Goal: Entertainment & Leisure: Consume media (video, audio)

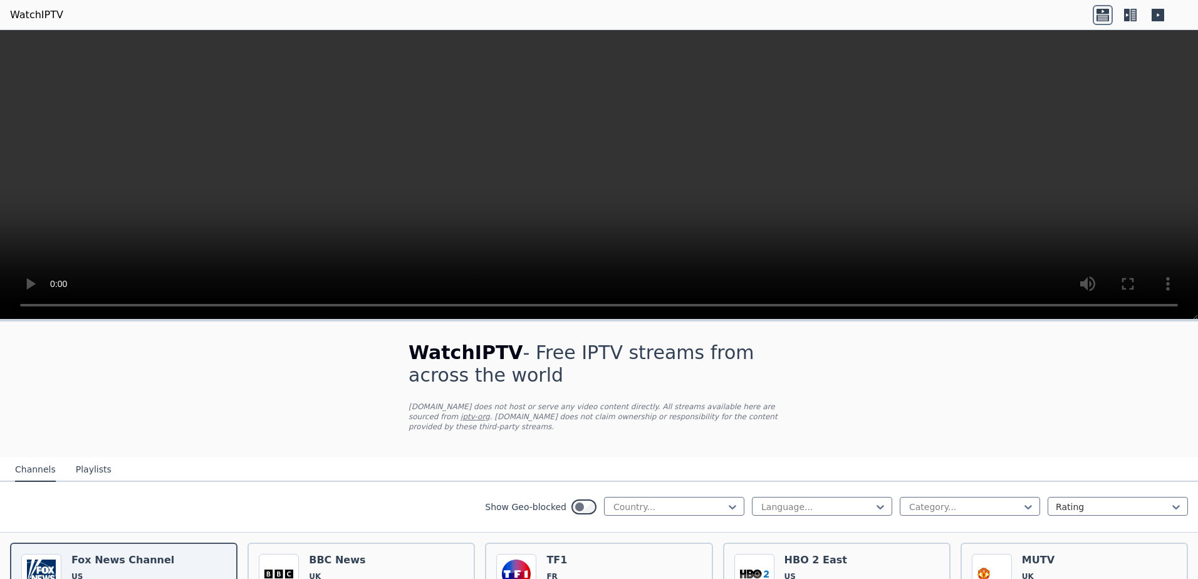
click at [584, 147] on video at bounding box center [599, 175] width 1198 height 290
click at [1129, 16] on icon at bounding box center [1127, 15] width 6 height 13
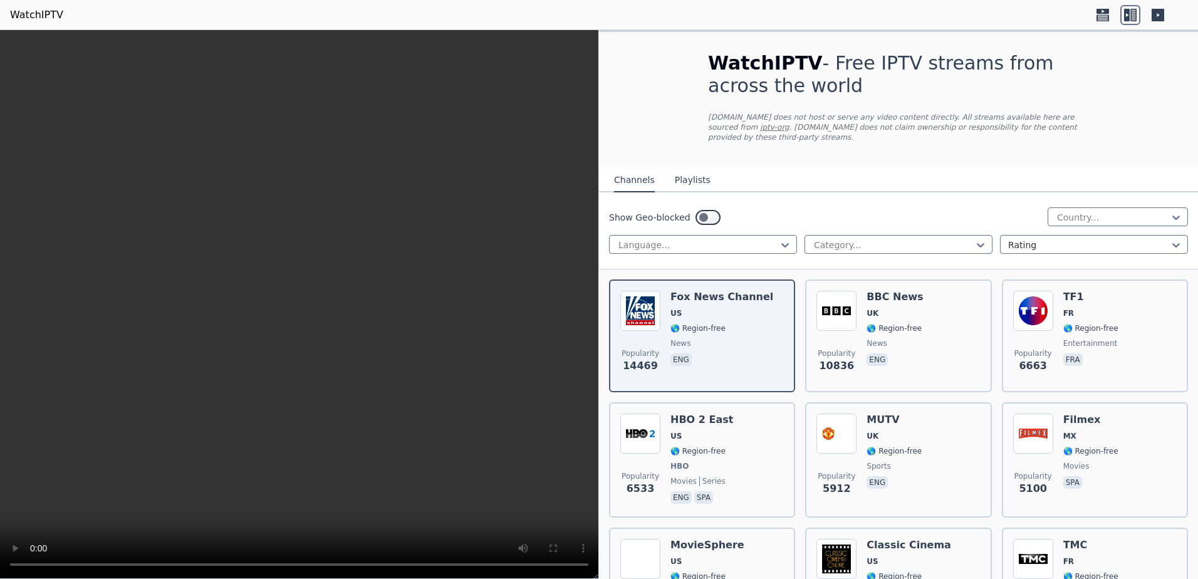
click at [1100, 18] on icon at bounding box center [1103, 15] width 20 height 20
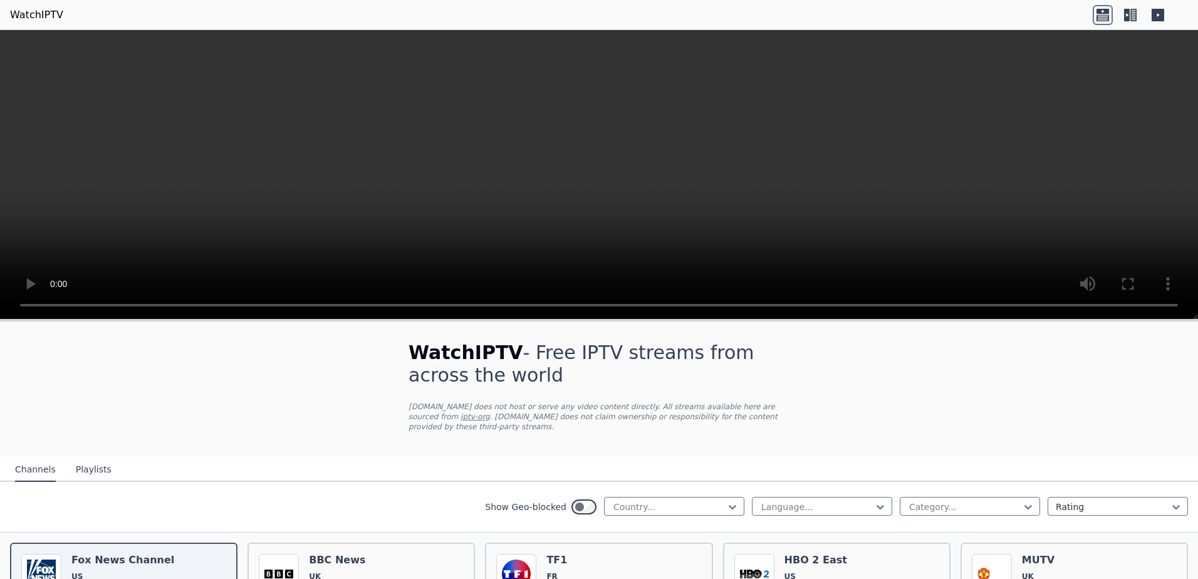
click at [1131, 16] on icon at bounding box center [1131, 15] width 20 height 20
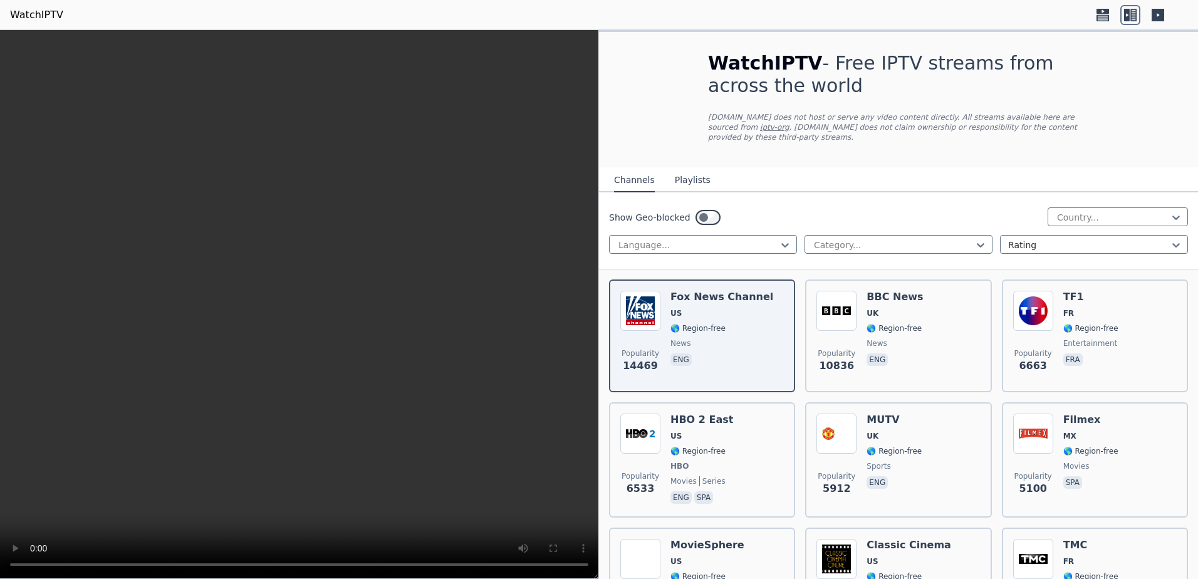
click at [1156, 16] on icon at bounding box center [1158, 15] width 13 height 13
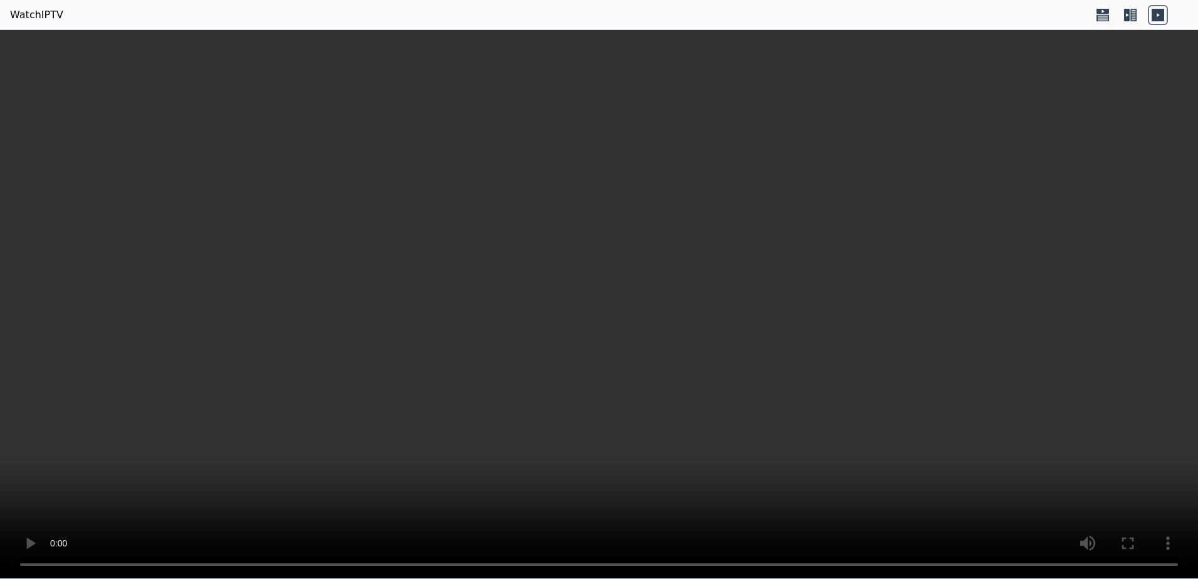
click at [1161, 457] on video at bounding box center [599, 304] width 1198 height 549
click at [1132, 14] on icon at bounding box center [1134, 15] width 6 height 13
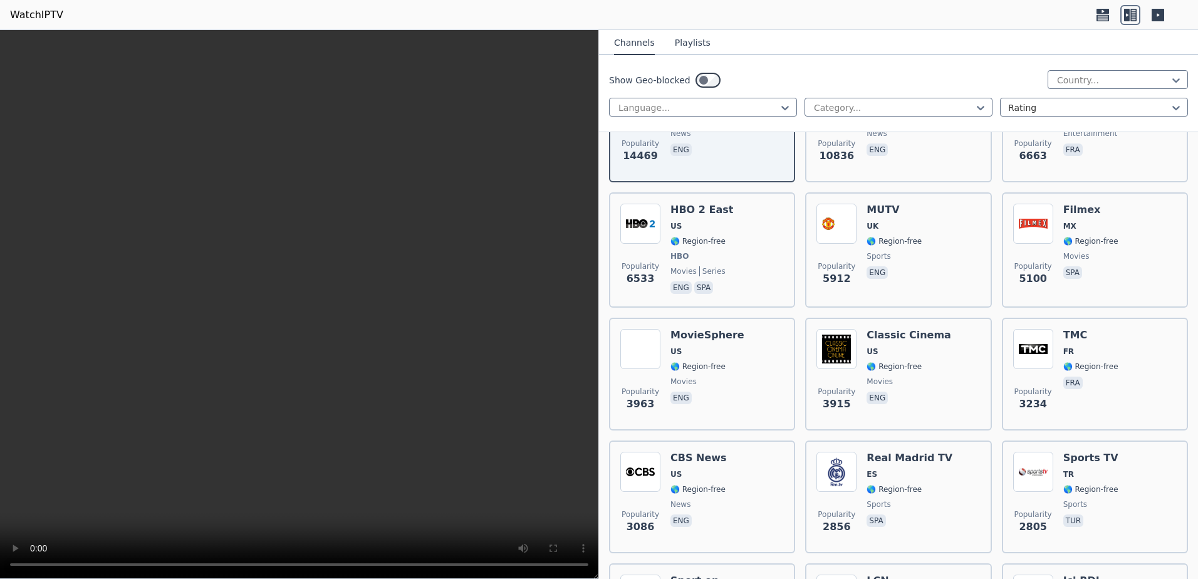
scroll to position [251, 0]
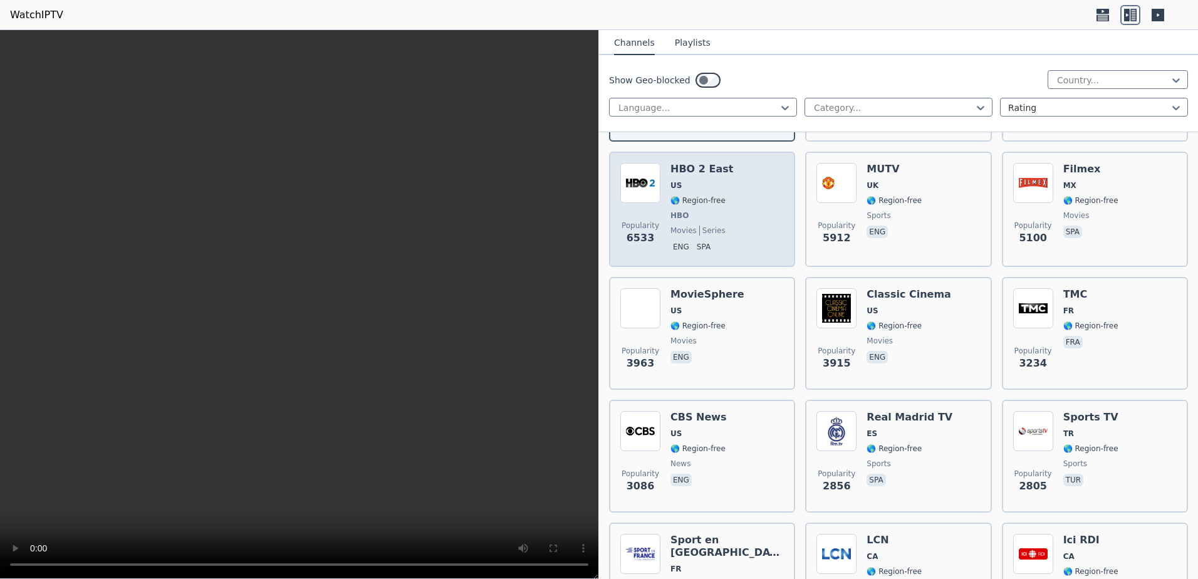
click at [724, 207] on div "Popularity 6533 HBO 2 East US 🌎 Region-free HBO movies series eng spa" at bounding box center [702, 209] width 164 height 93
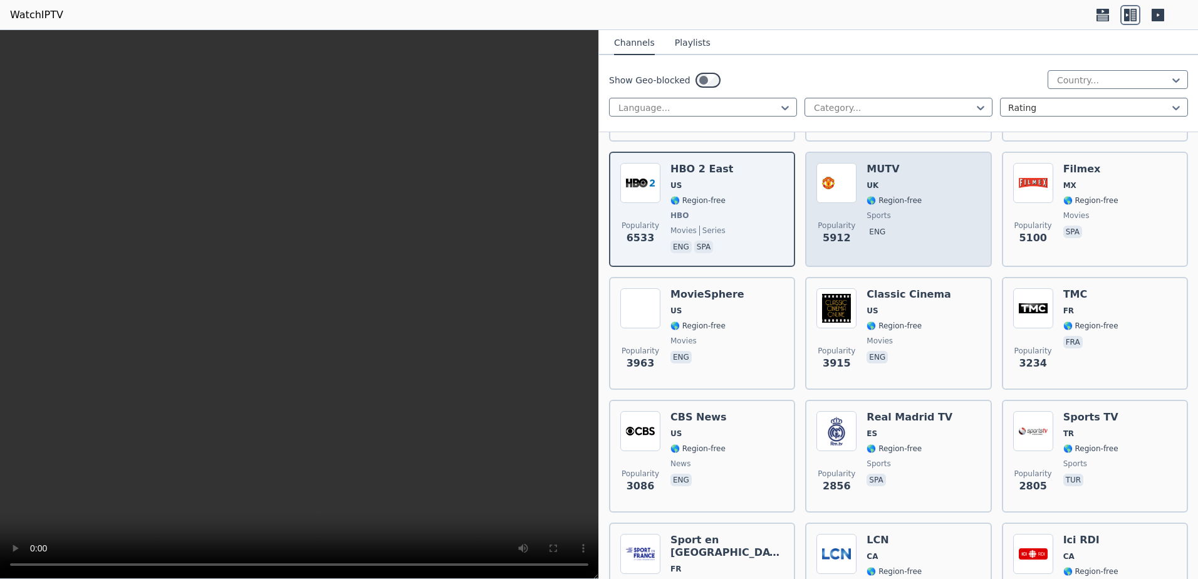
click at [891, 196] on span "🌎 Region-free" at bounding box center [894, 201] width 55 height 10
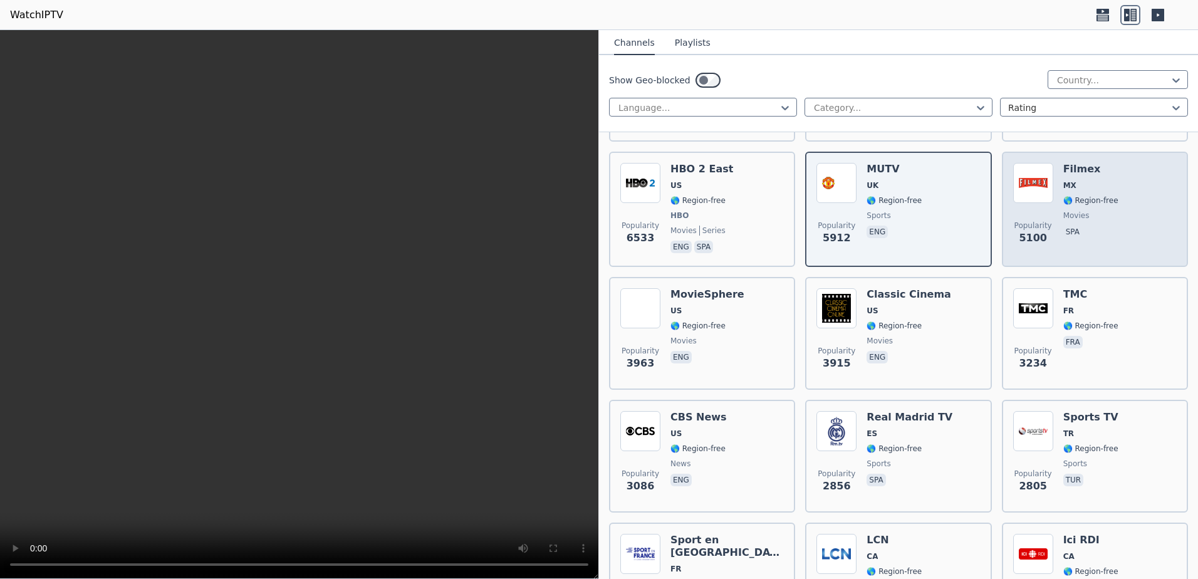
click at [1064, 196] on span "🌎 Region-free" at bounding box center [1091, 201] width 55 height 10
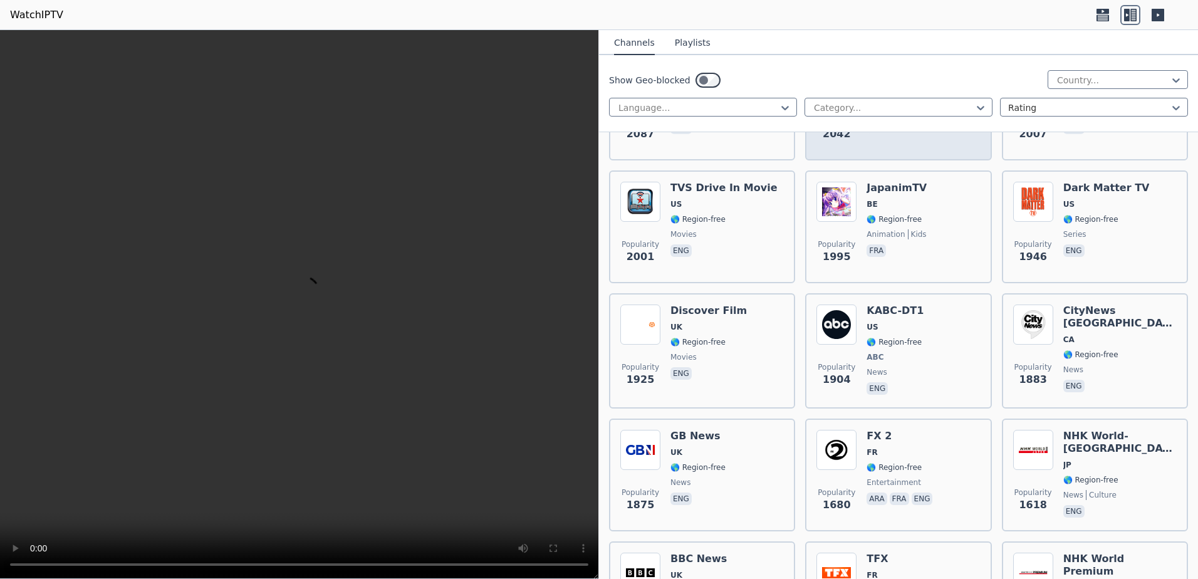
scroll to position [1003, 0]
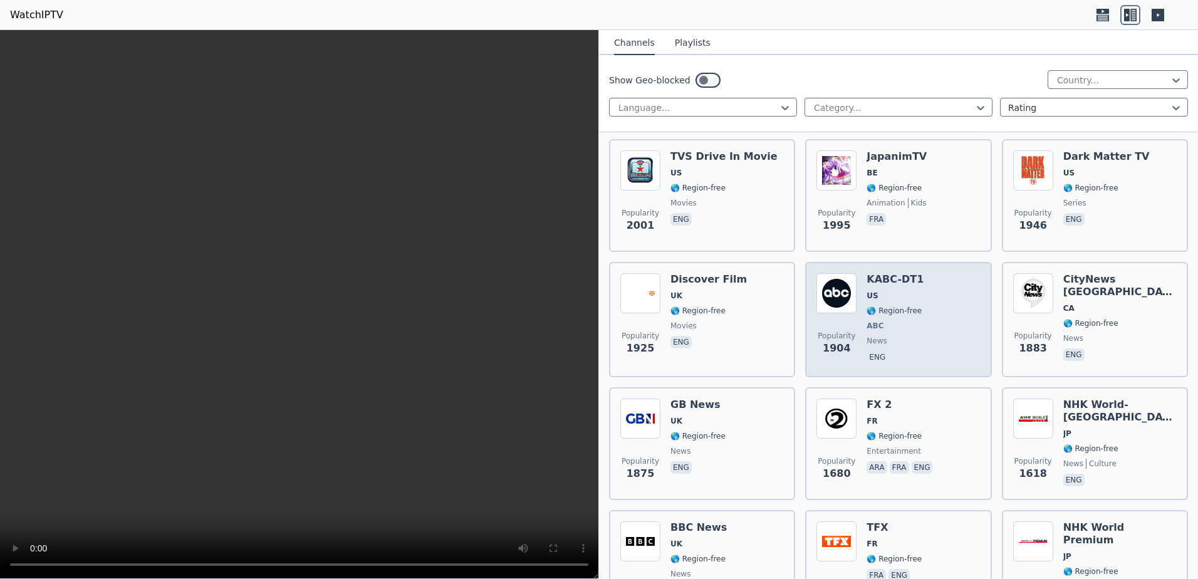
click at [902, 306] on span "🌎 Region-free" at bounding box center [894, 311] width 55 height 10
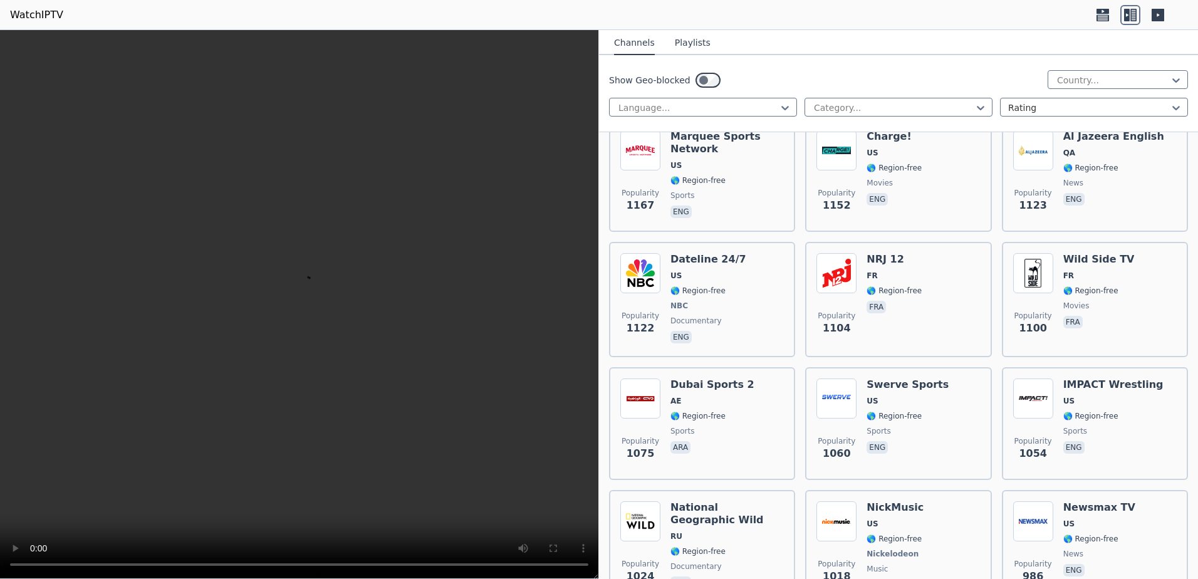
scroll to position [2256, 0]
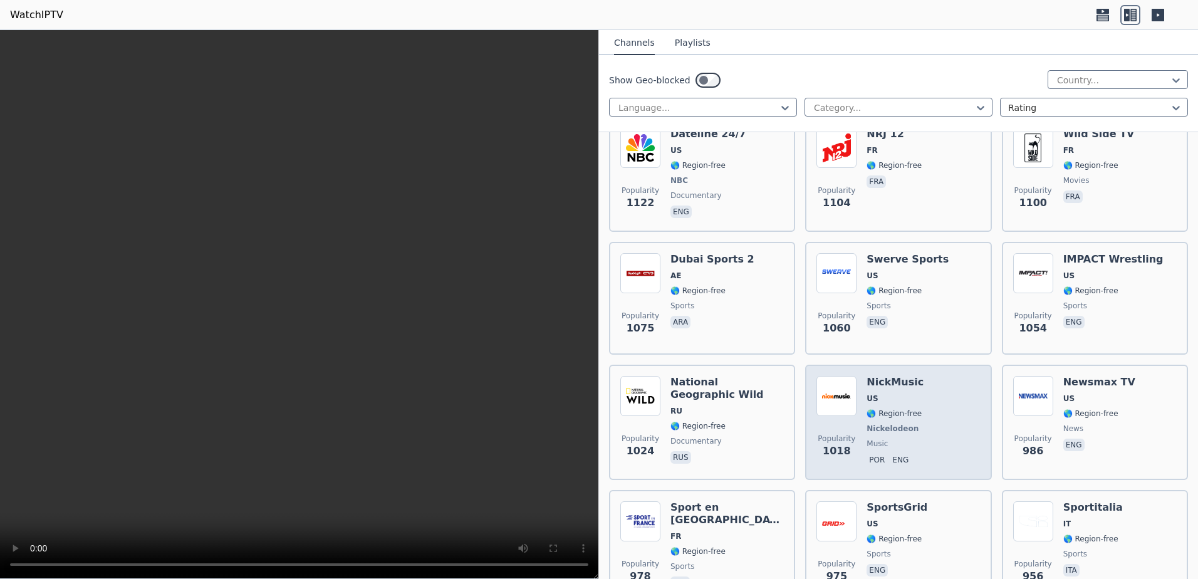
click at [907, 398] on div "NickMusic US 🌎 Region-free Nickelodeon music por eng" at bounding box center [895, 422] width 57 height 93
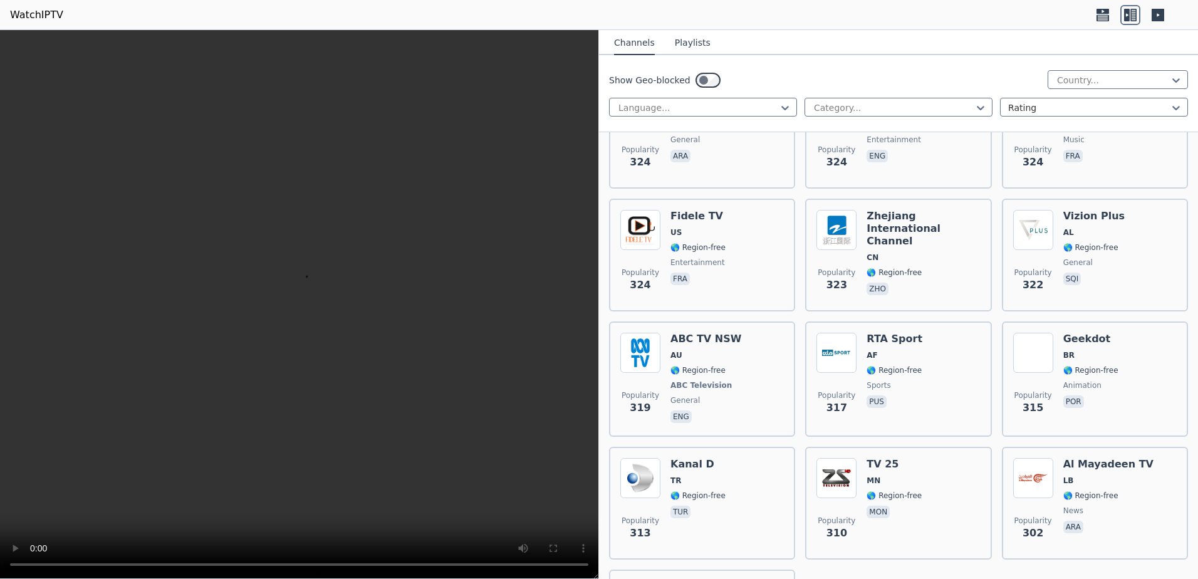
scroll to position [10206, 0]
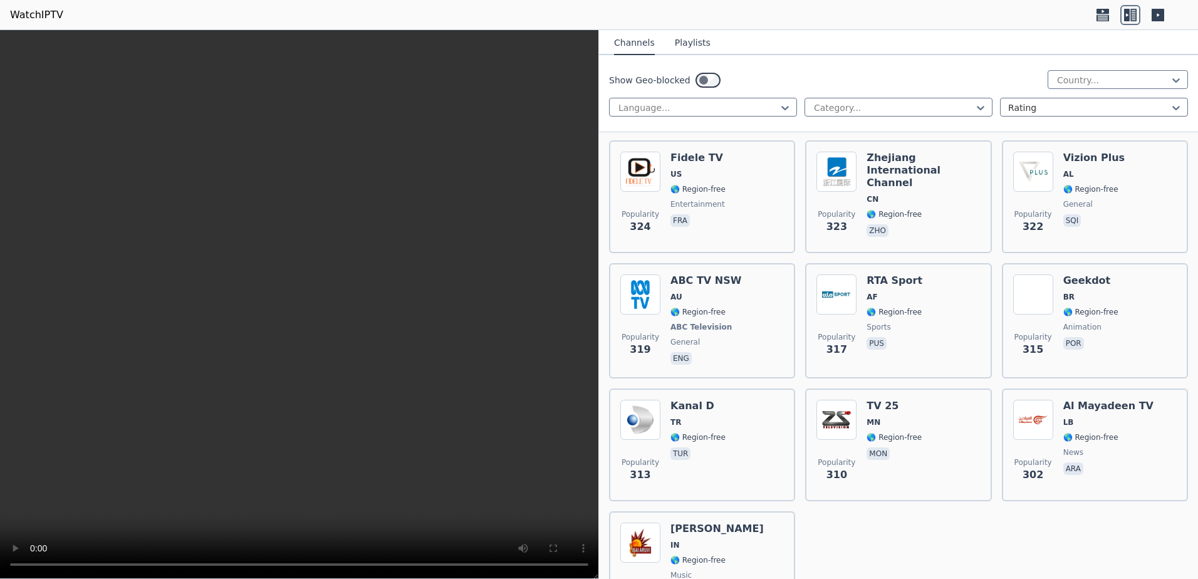
click at [689, 40] on button "Playlists" at bounding box center [693, 43] width 36 height 24
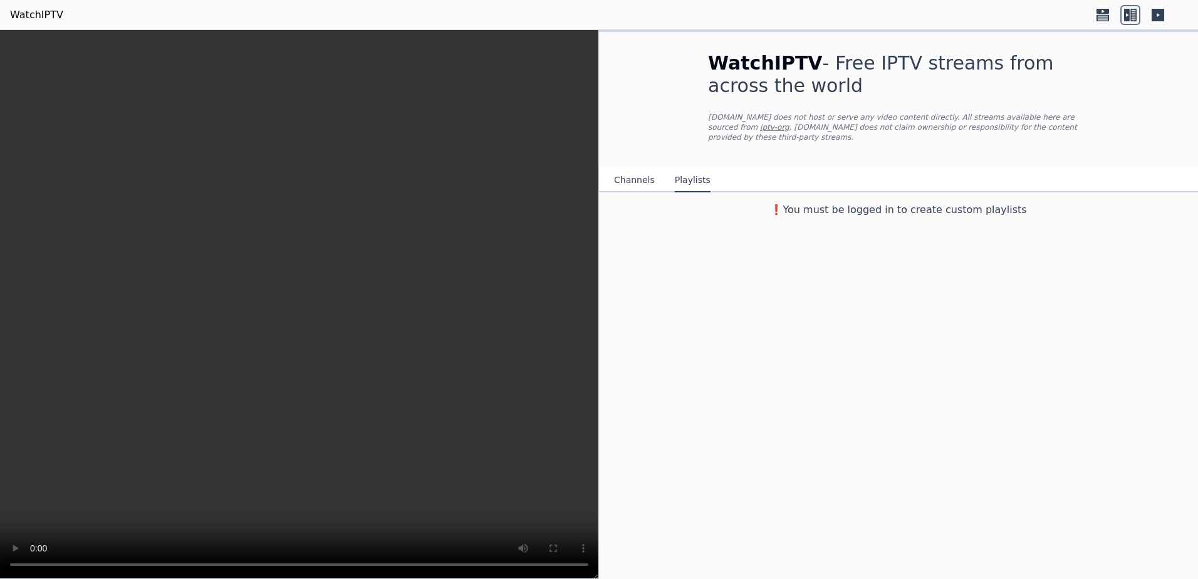
click at [635, 170] on button "Channels" at bounding box center [634, 181] width 41 height 24
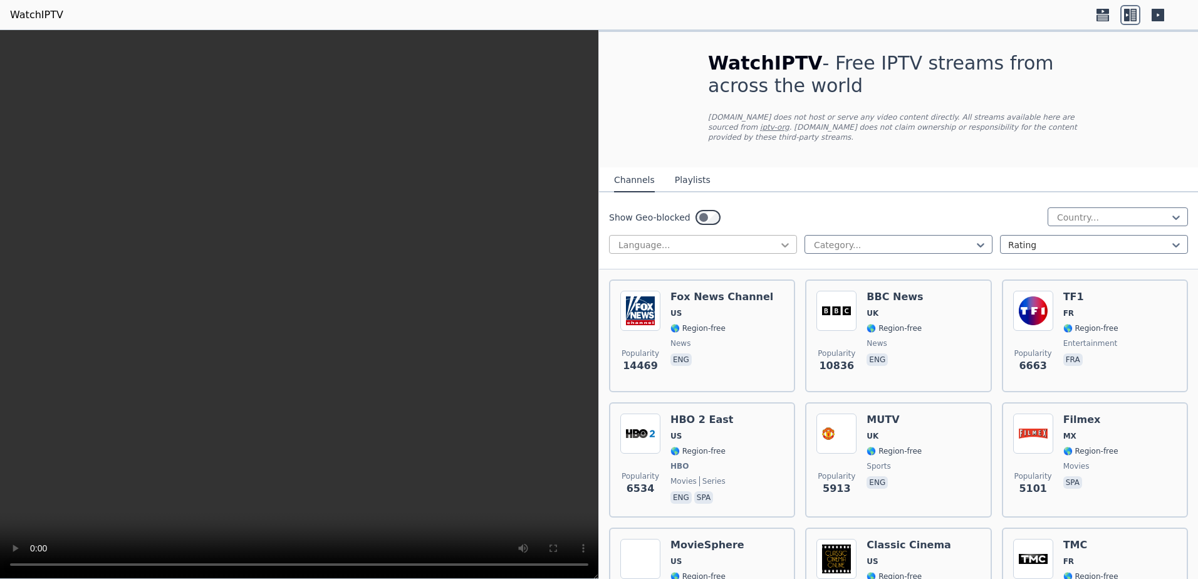
click at [784, 239] on icon at bounding box center [785, 245] width 13 height 13
click at [975, 239] on icon at bounding box center [981, 245] width 13 height 13
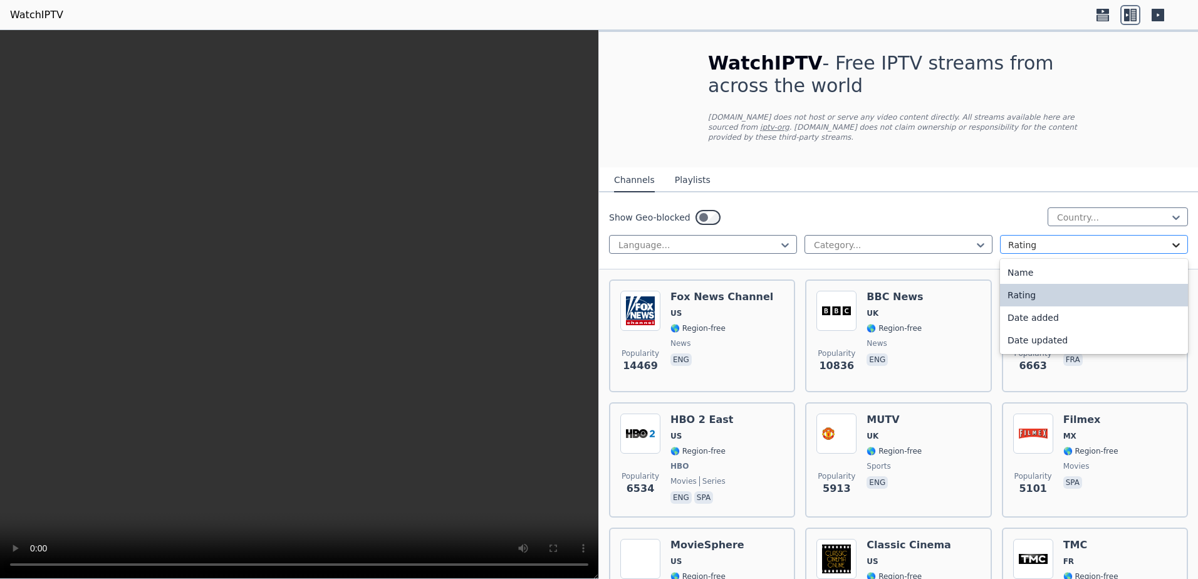
click at [1170, 239] on icon at bounding box center [1176, 245] width 13 height 13
click at [1171, 239] on icon at bounding box center [1176, 245] width 13 height 13
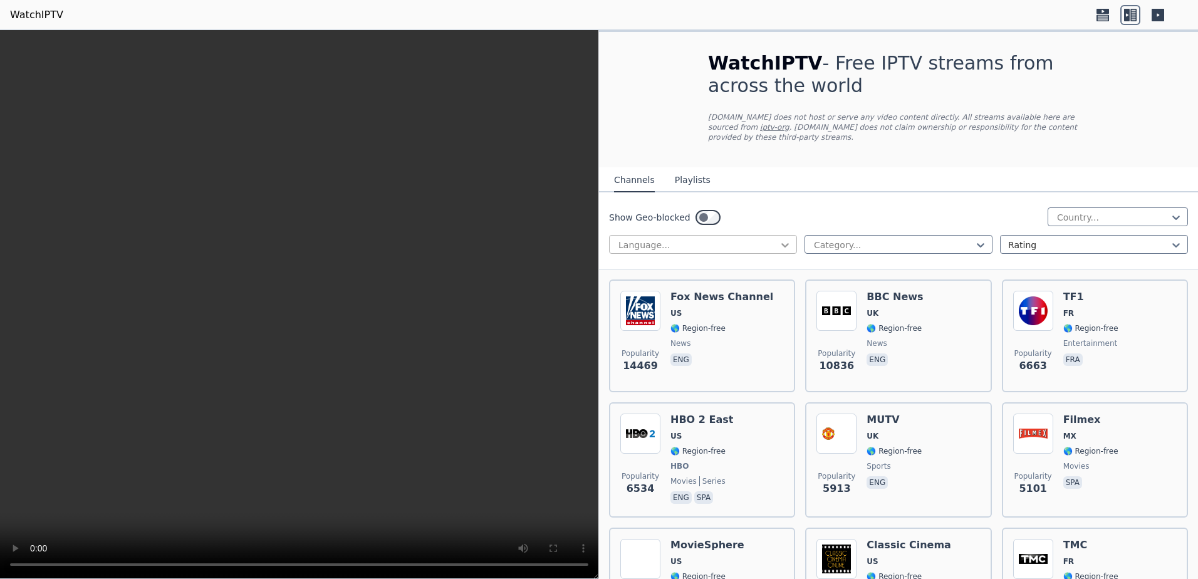
click at [786, 239] on icon at bounding box center [785, 245] width 13 height 13
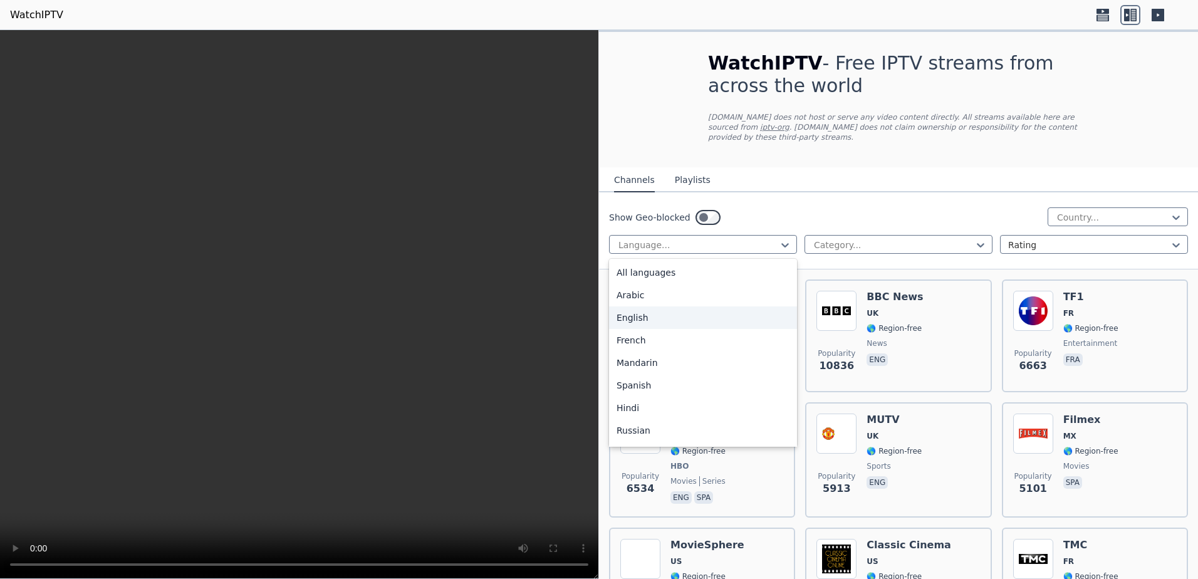
click at [667, 306] on div "English" at bounding box center [703, 317] width 188 height 23
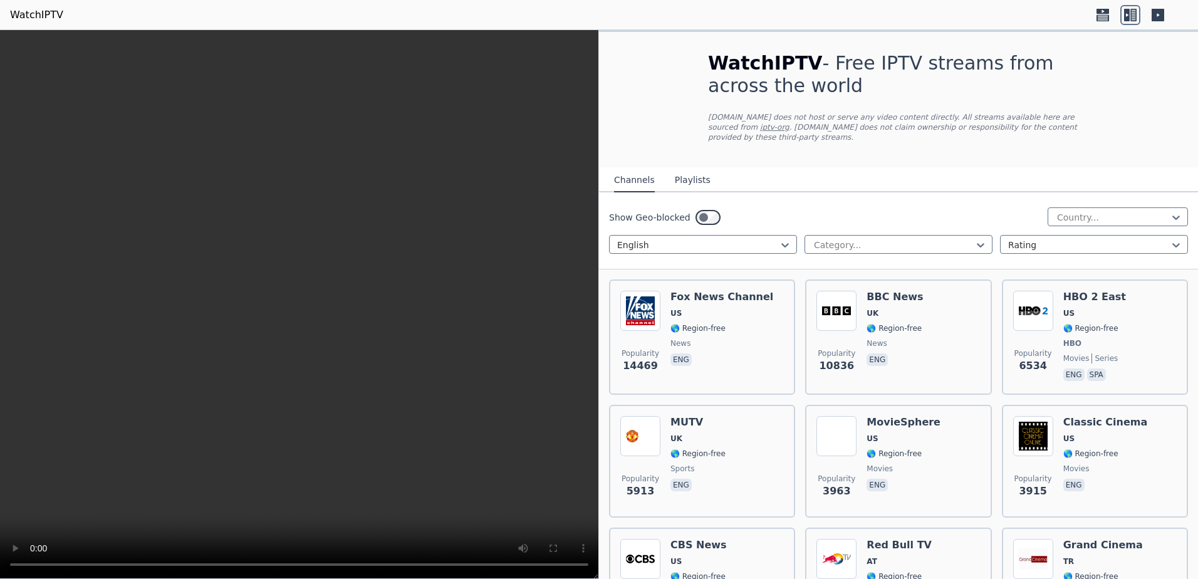
scroll to position [63, 0]
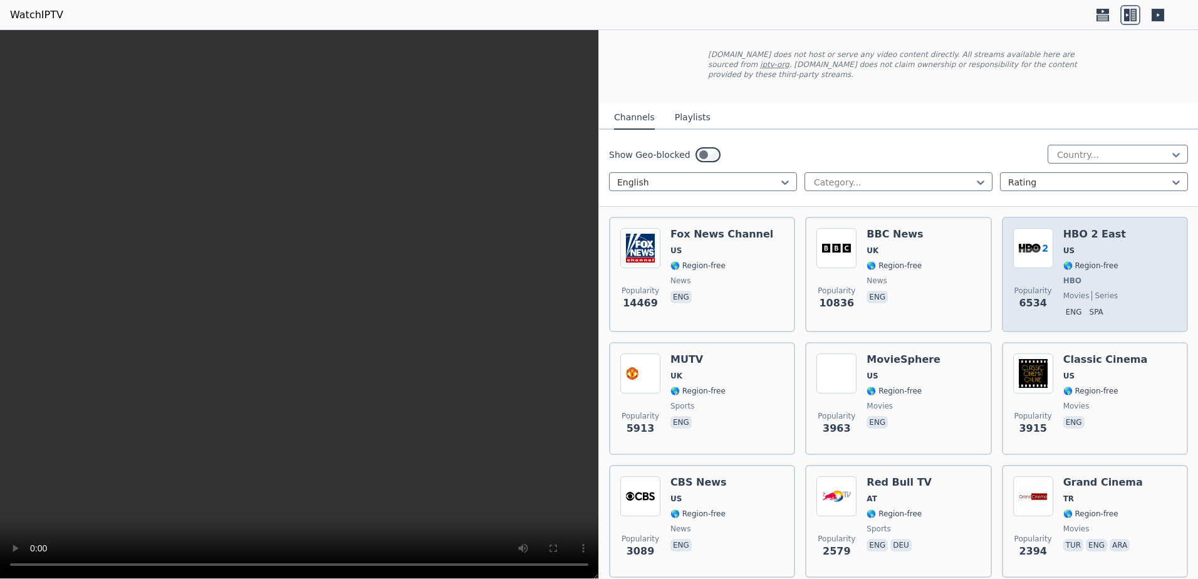
click at [1052, 258] on div "Popularity 6534 HBO 2 East US 🌎 Region-free HBO movies series eng spa" at bounding box center [1095, 274] width 164 height 93
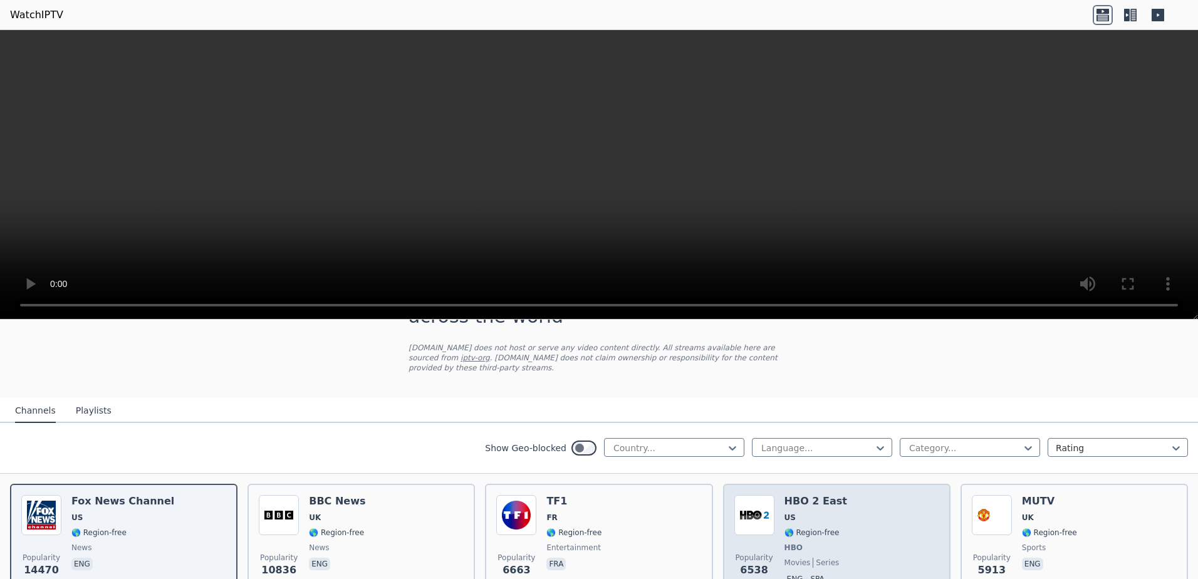
scroll to position [251, 0]
